Goal: Information Seeking & Learning: Learn about a topic

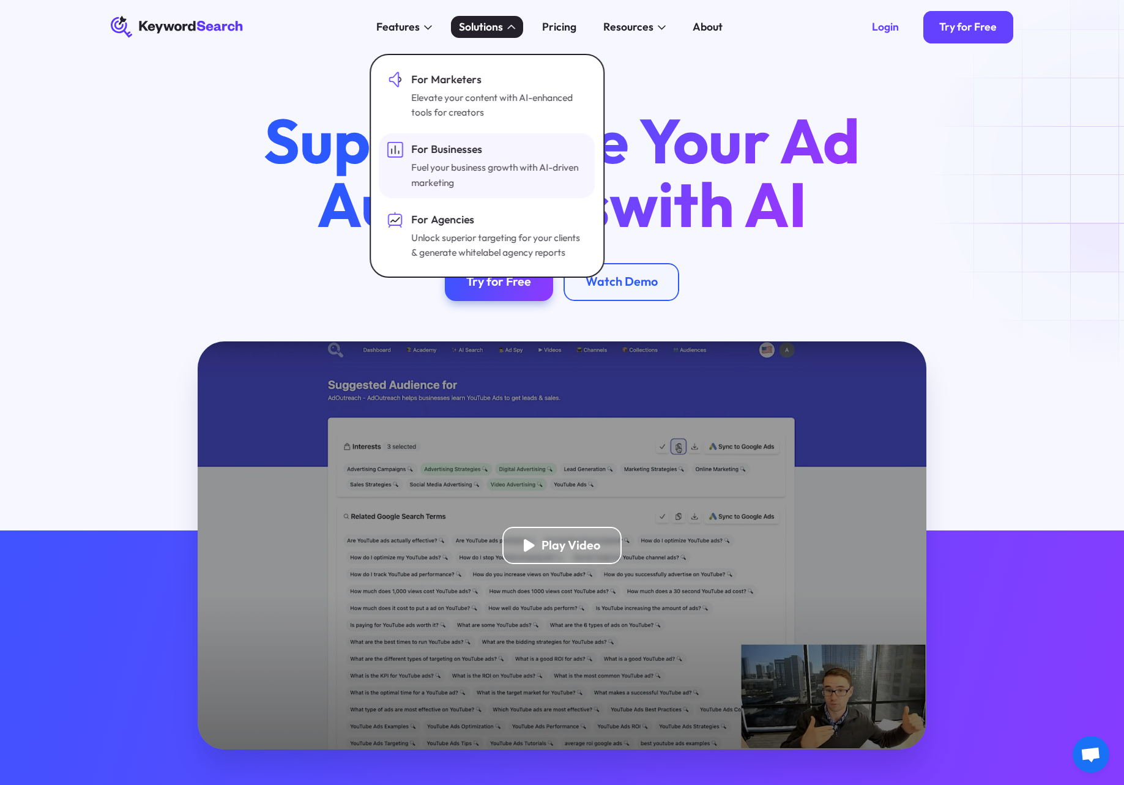
click at [432, 150] on div "For Businesses" at bounding box center [497, 149] width 172 height 16
